Goal: Information Seeking & Learning: Find specific fact

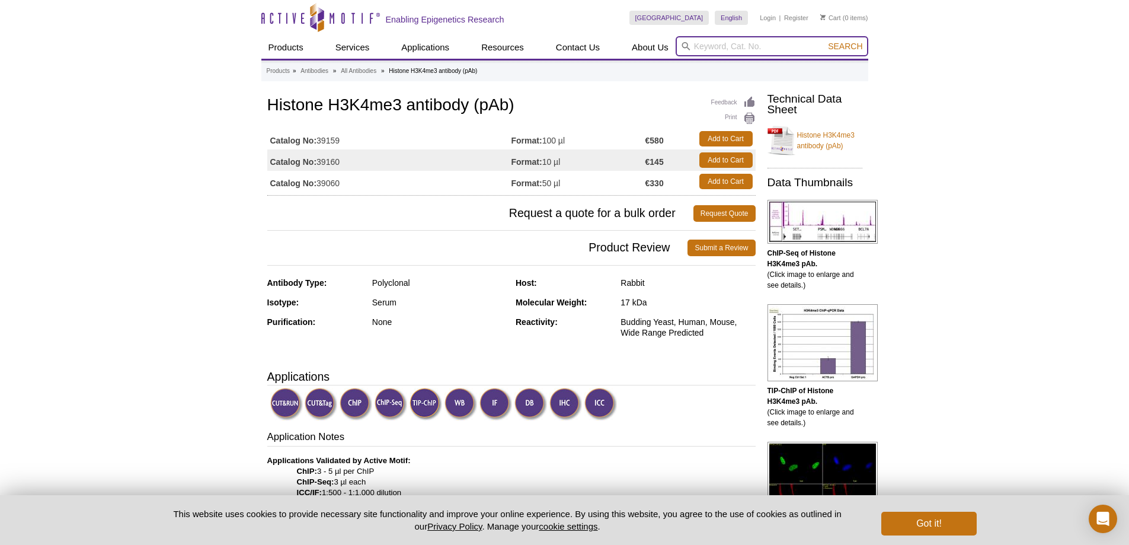
click at [728, 41] on input "search" at bounding box center [772, 46] width 193 height 20
paste input "39161"
type input "39161"
click at [837, 49] on span "Search" at bounding box center [845, 45] width 34 height 9
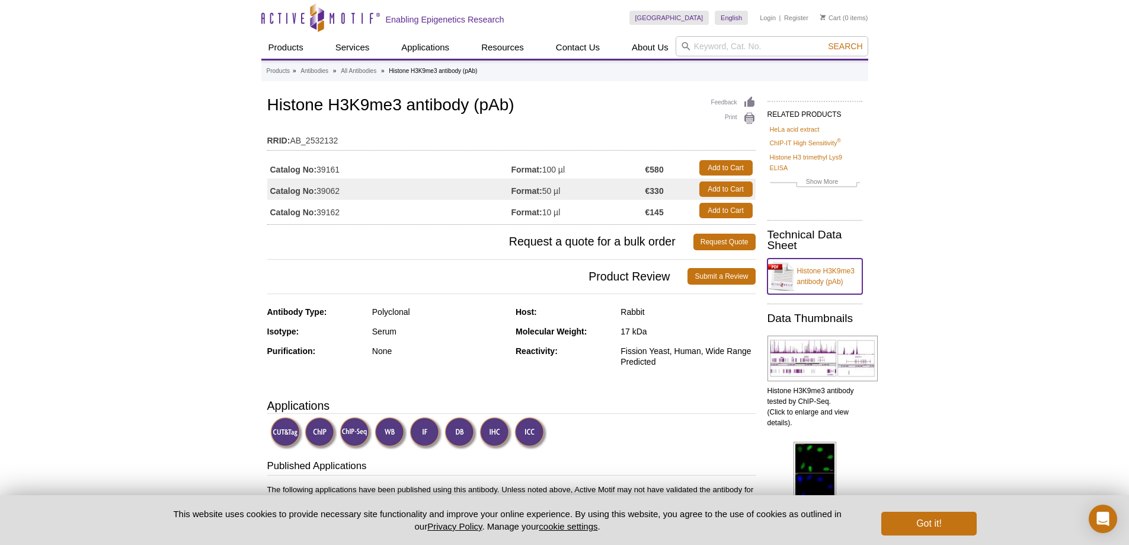
click at [810, 274] on link "Histone H3K9me3 antibody (pAb)" at bounding box center [815, 276] width 95 height 36
click at [292, 167] on strong "Catalog No:" at bounding box center [293, 169] width 47 height 11
